Goal: Information Seeking & Learning: Learn about a topic

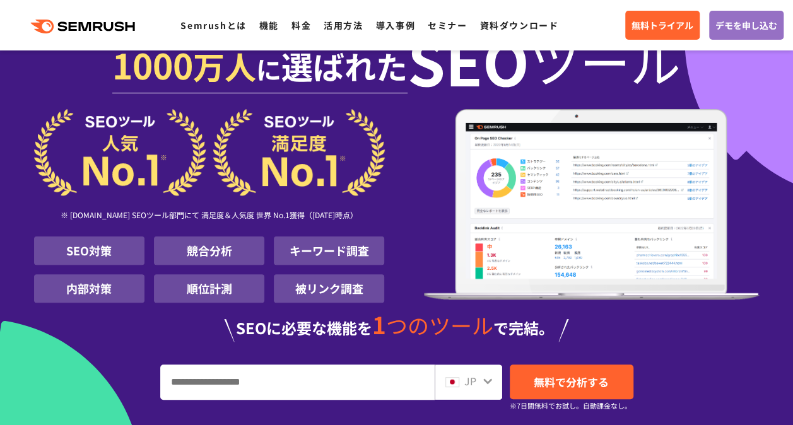
scroll to position [177, 0]
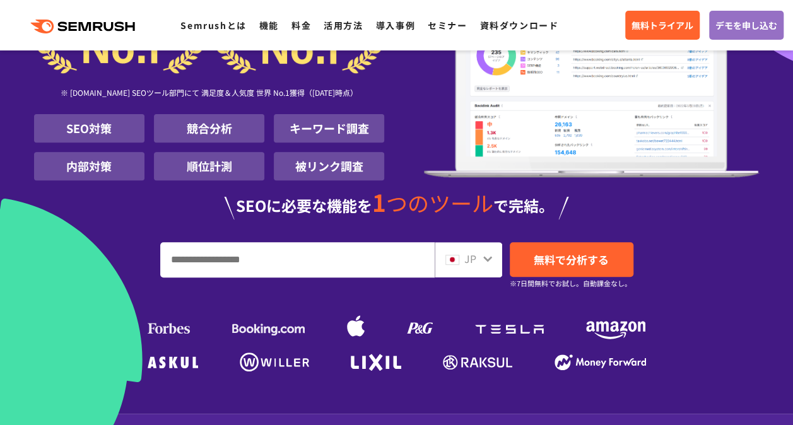
click at [323, 132] on li "キーワード調査" at bounding box center [329, 128] width 110 height 28
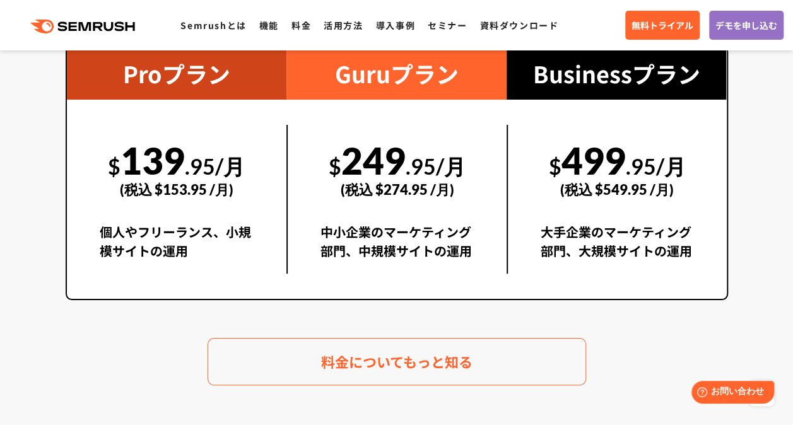
scroll to position [2323, 0]
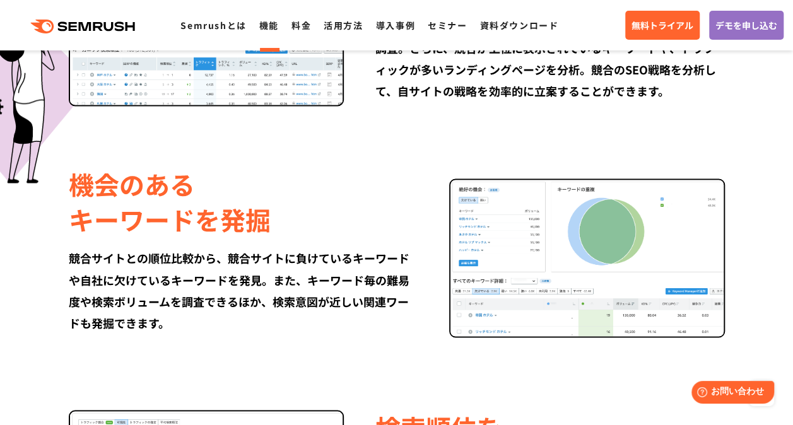
click at [261, 24] on link "機能" at bounding box center [269, 25] width 20 height 13
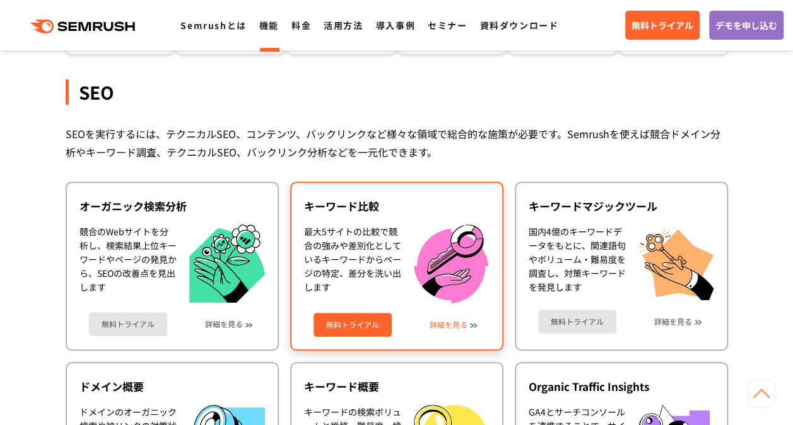
scroll to position [227, 0]
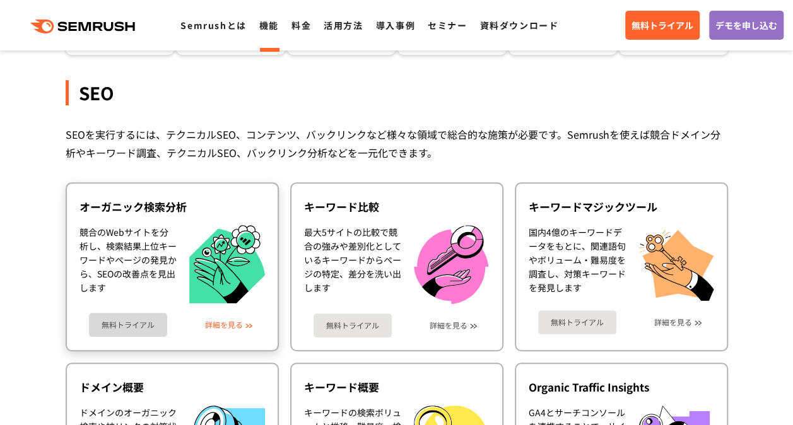
click at [227, 326] on link "詳細を見る" at bounding box center [224, 325] width 38 height 9
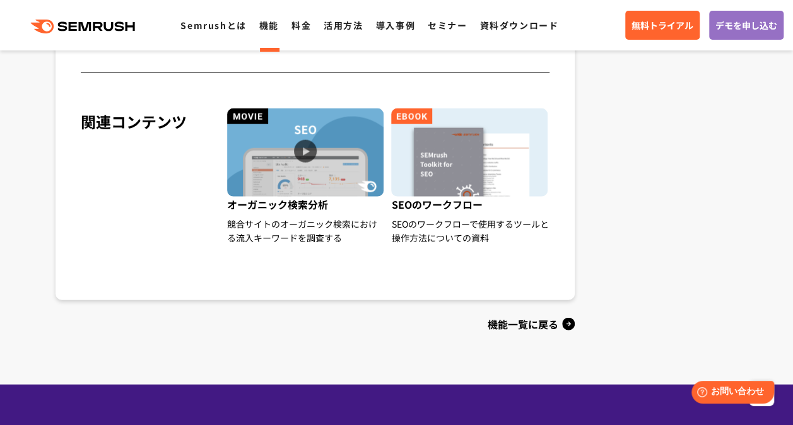
scroll to position [1313, 0]
